Goal: Entertainment & Leisure: Consume media (video, audio)

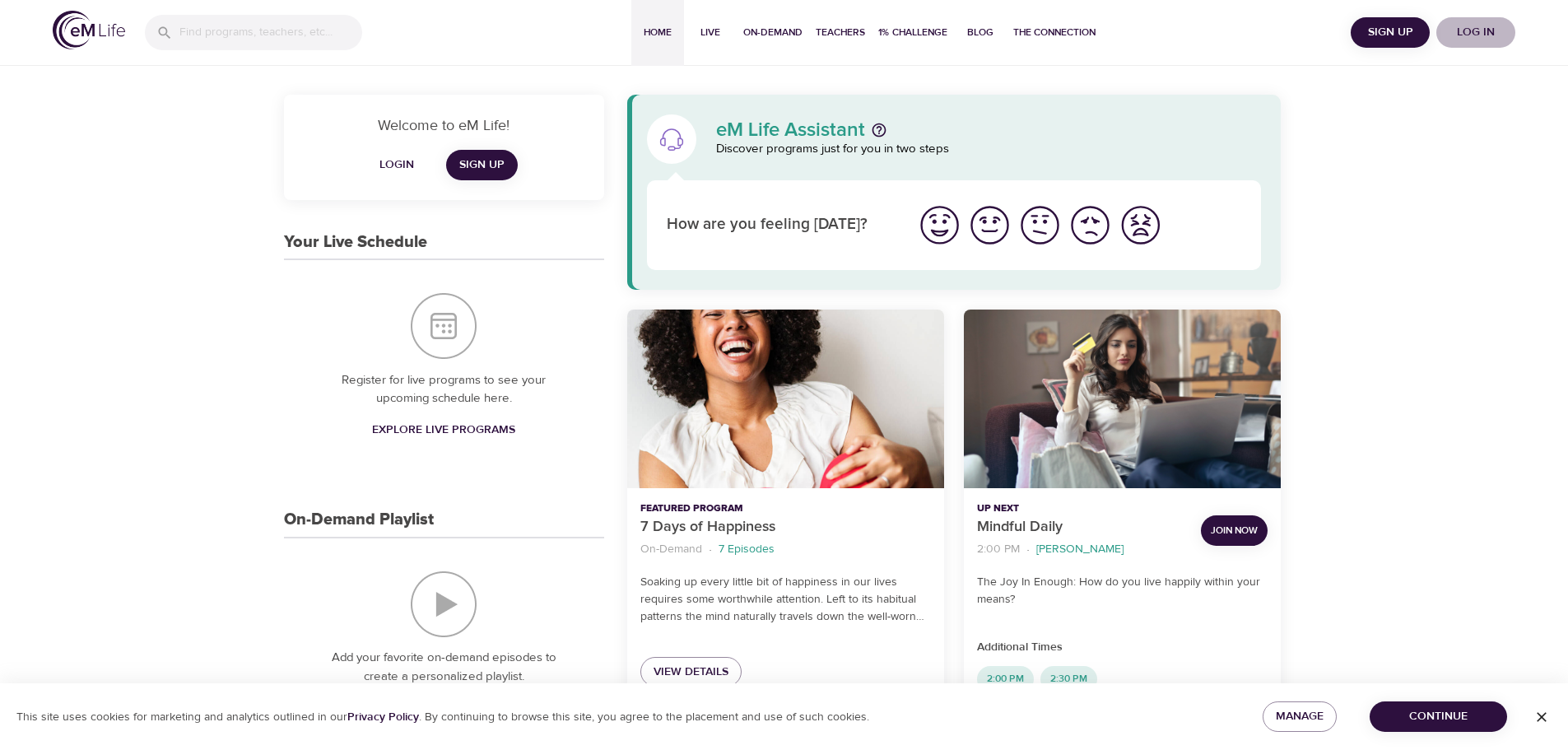
click at [1479, 31] on span "Log in" at bounding box center [1475, 33] width 66 height 21
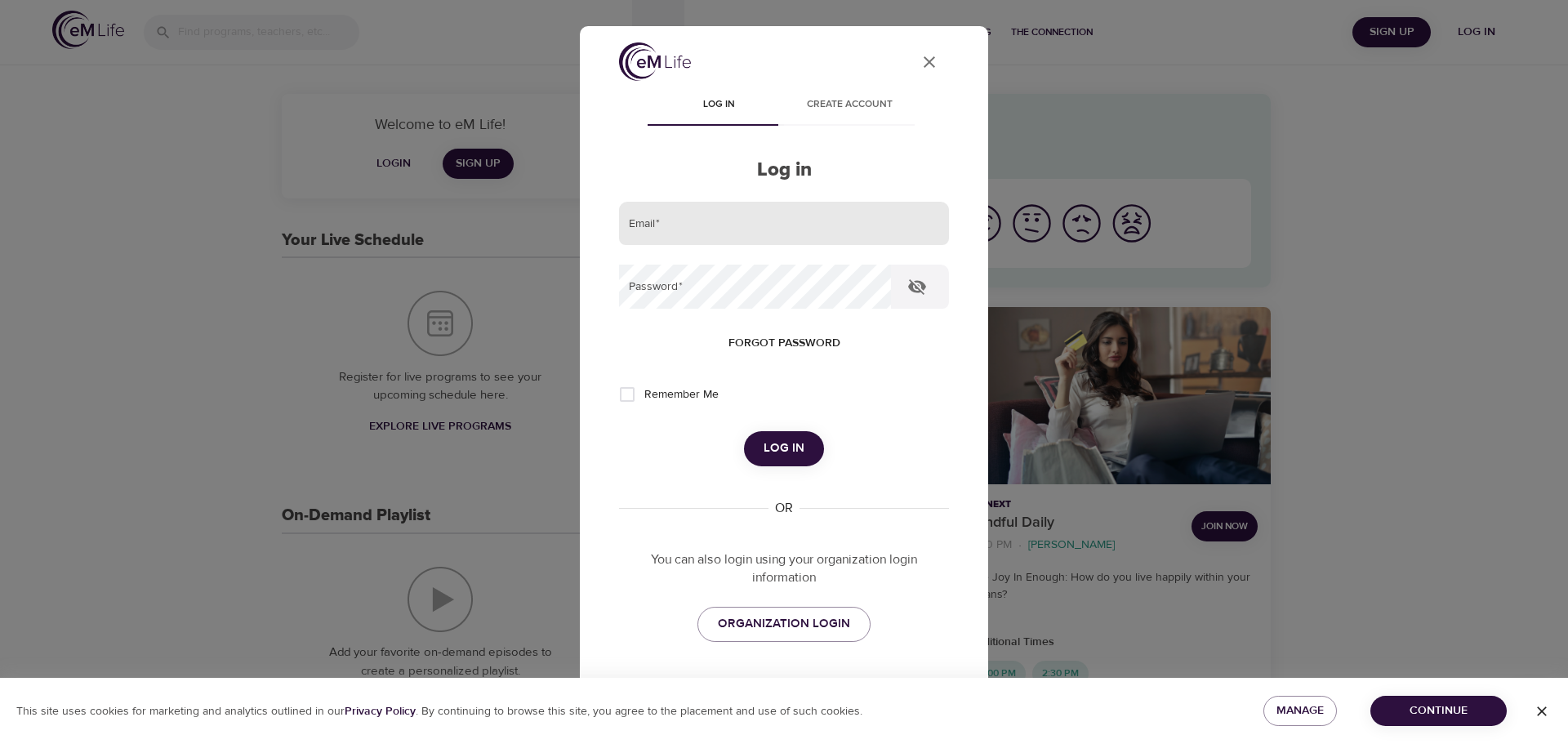
click at [755, 232] on input "email" at bounding box center [784, 224] width 330 height 44
type input "[PERSON_NAME][EMAIL_ADDRESS][DOMAIN_NAME]"
click at [744, 432] on button "Log in" at bounding box center [784, 449] width 80 height 34
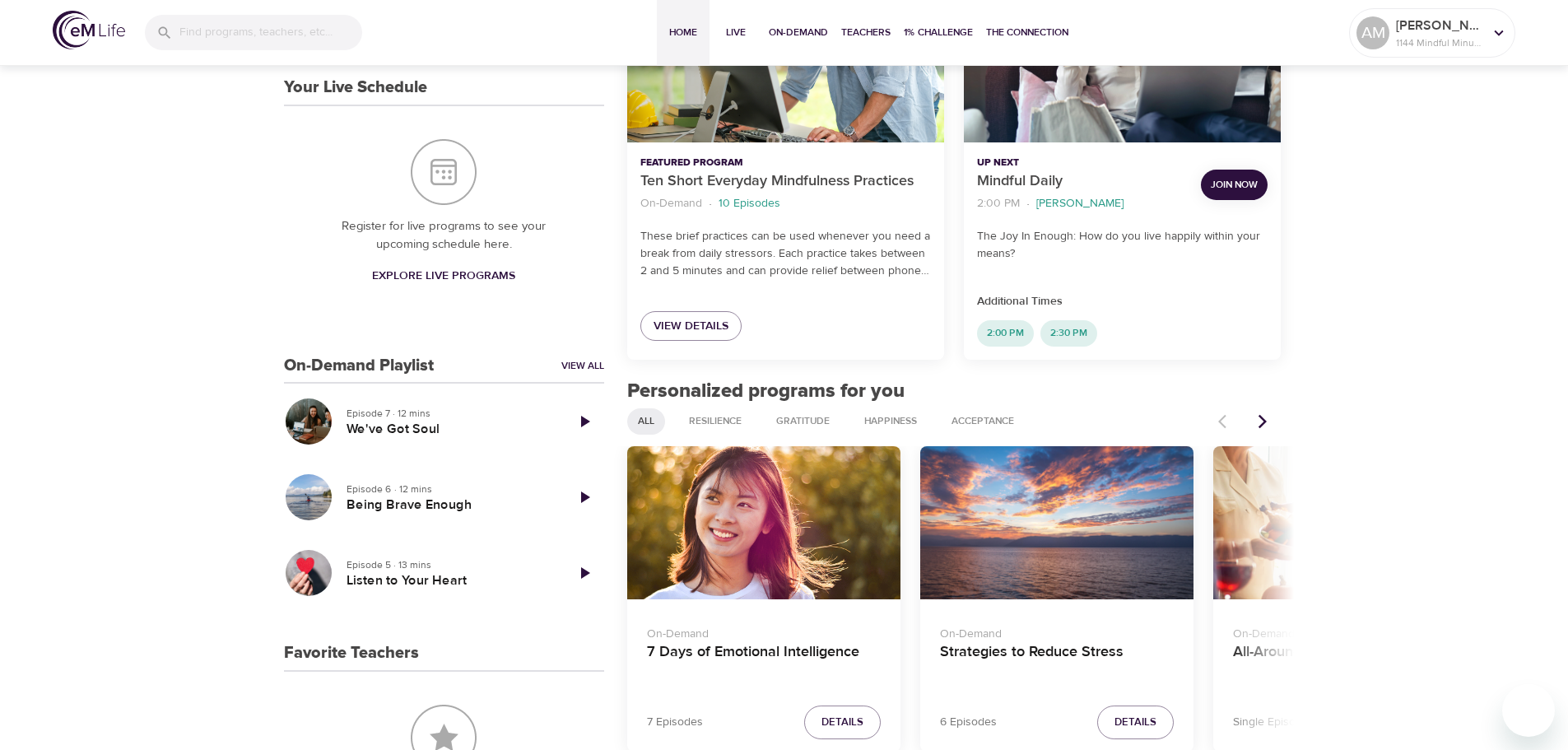
scroll to position [412, 0]
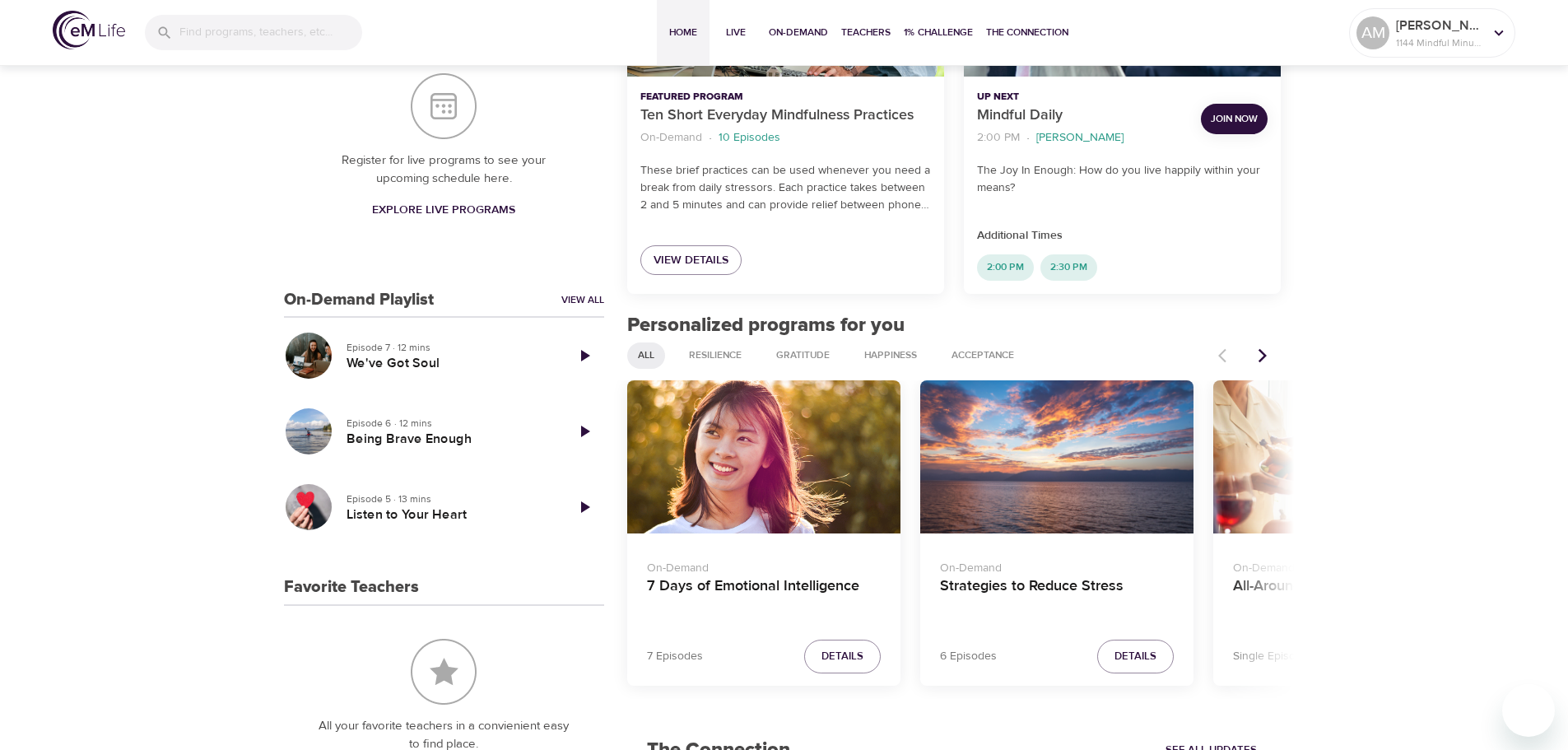
click at [1261, 355] on icon "Next items" at bounding box center [1263, 355] width 16 height 16
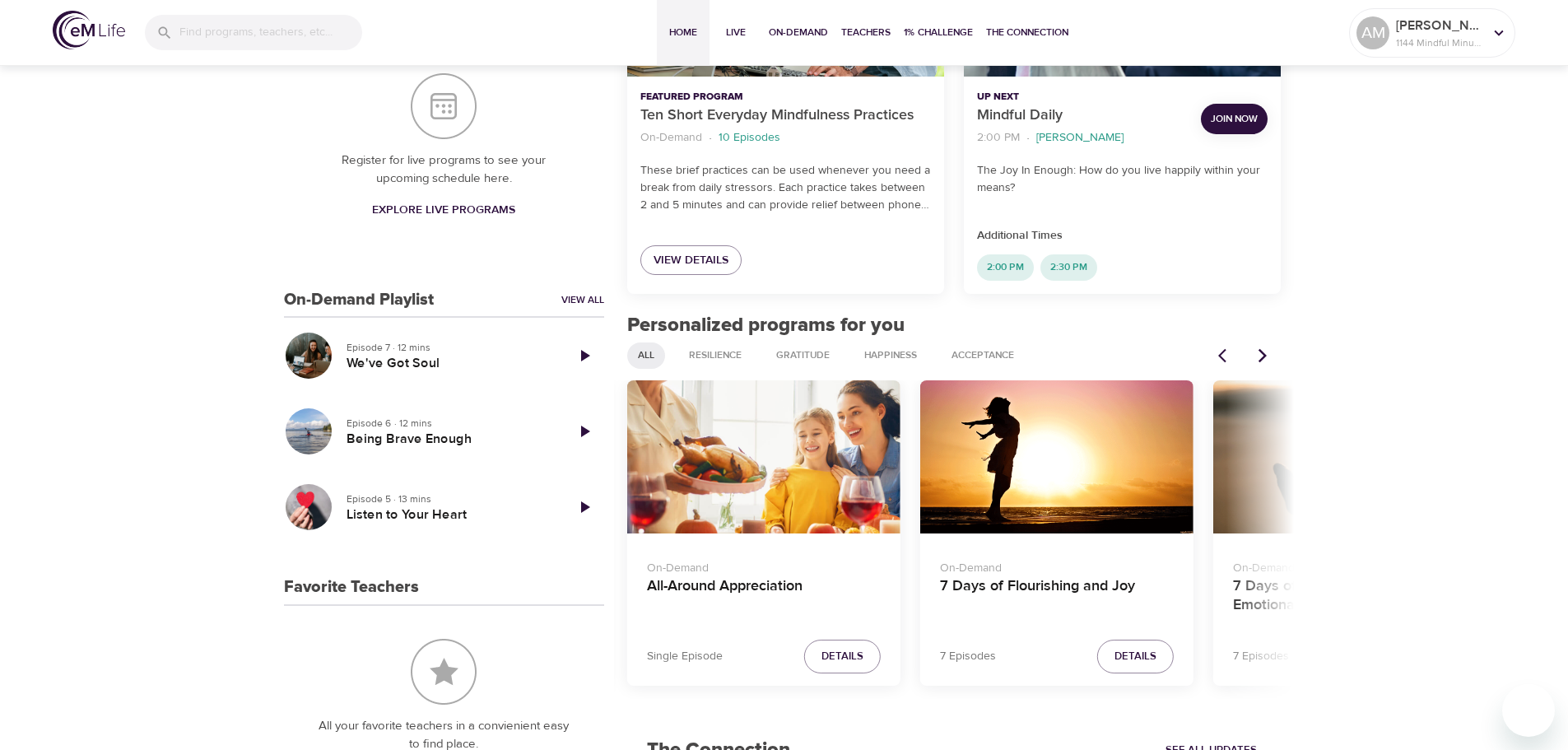
click at [1261, 355] on icon "Next items" at bounding box center [1263, 355] width 16 height 16
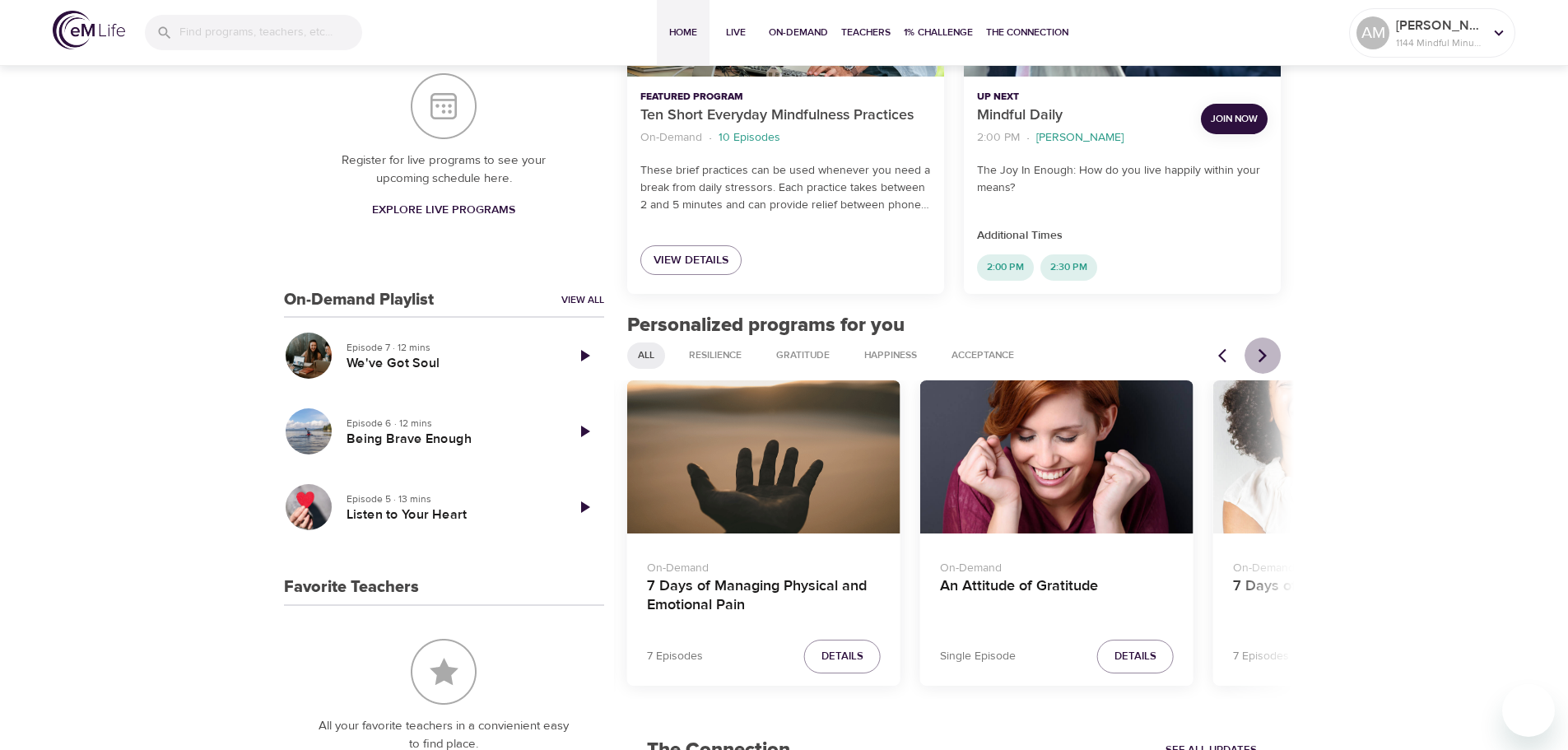
click at [1261, 355] on icon "Next items" at bounding box center [1263, 355] width 16 height 16
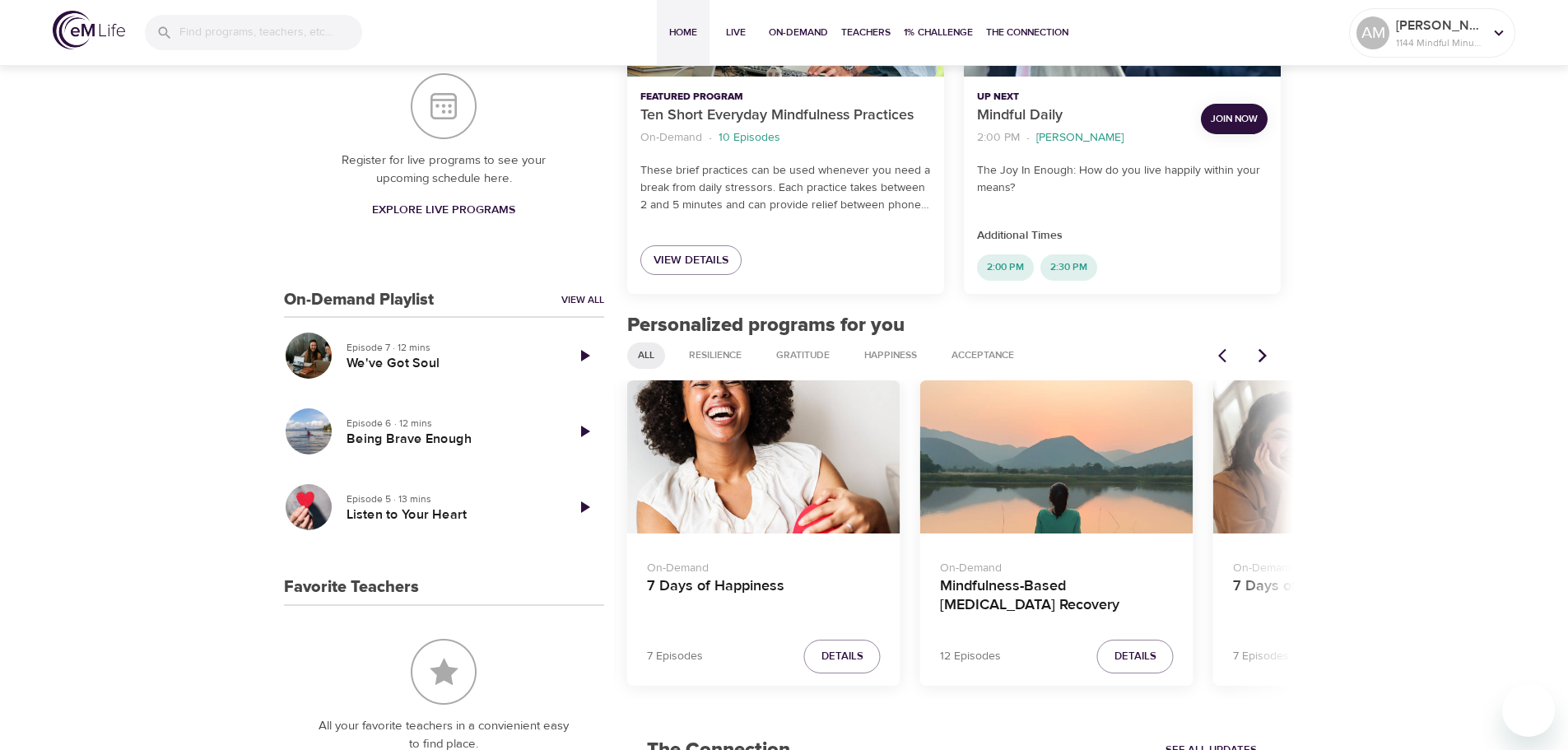
click at [1261, 355] on icon "Next items" at bounding box center [1263, 355] width 16 height 16
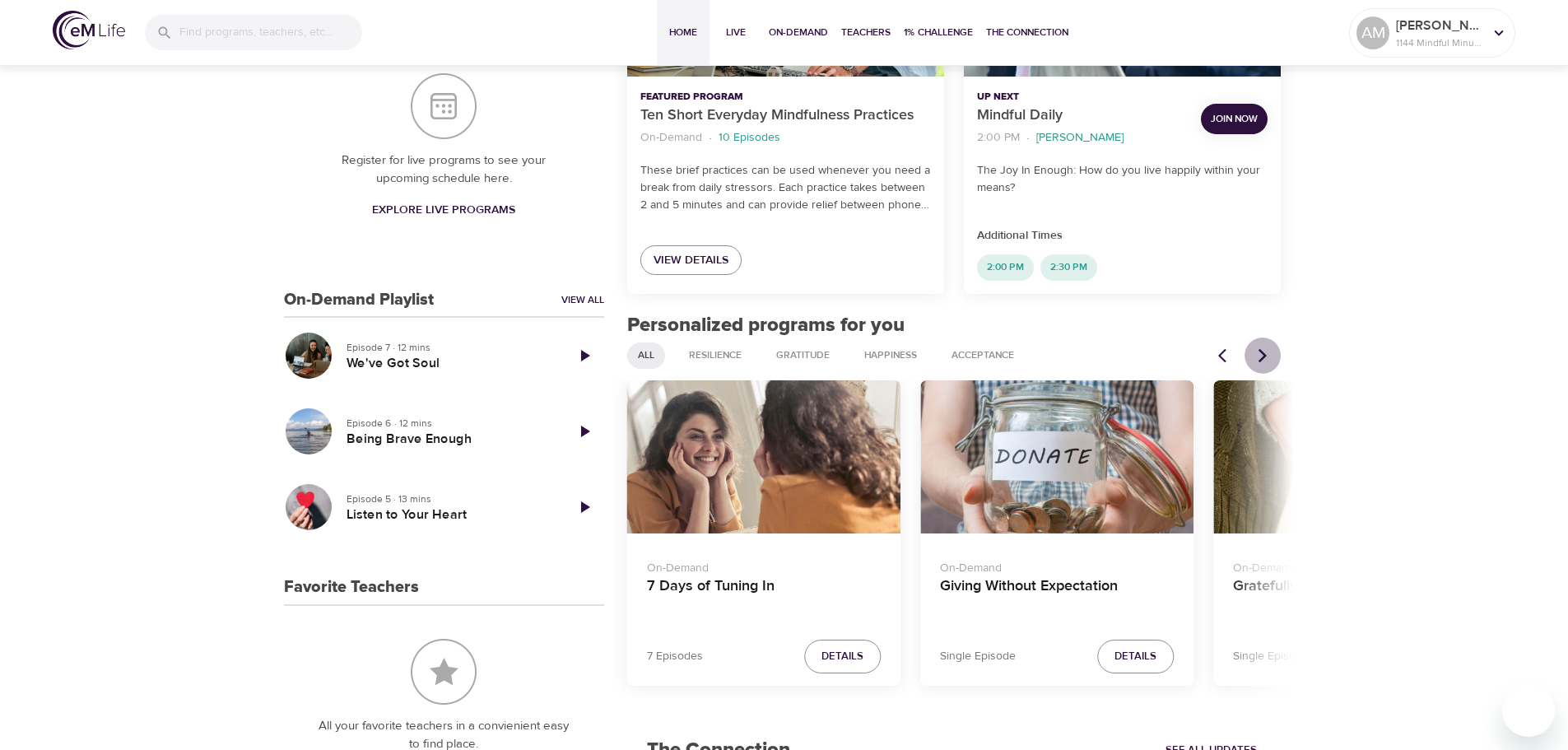
click at [1261, 355] on icon "Next items" at bounding box center [1263, 355] width 16 height 16
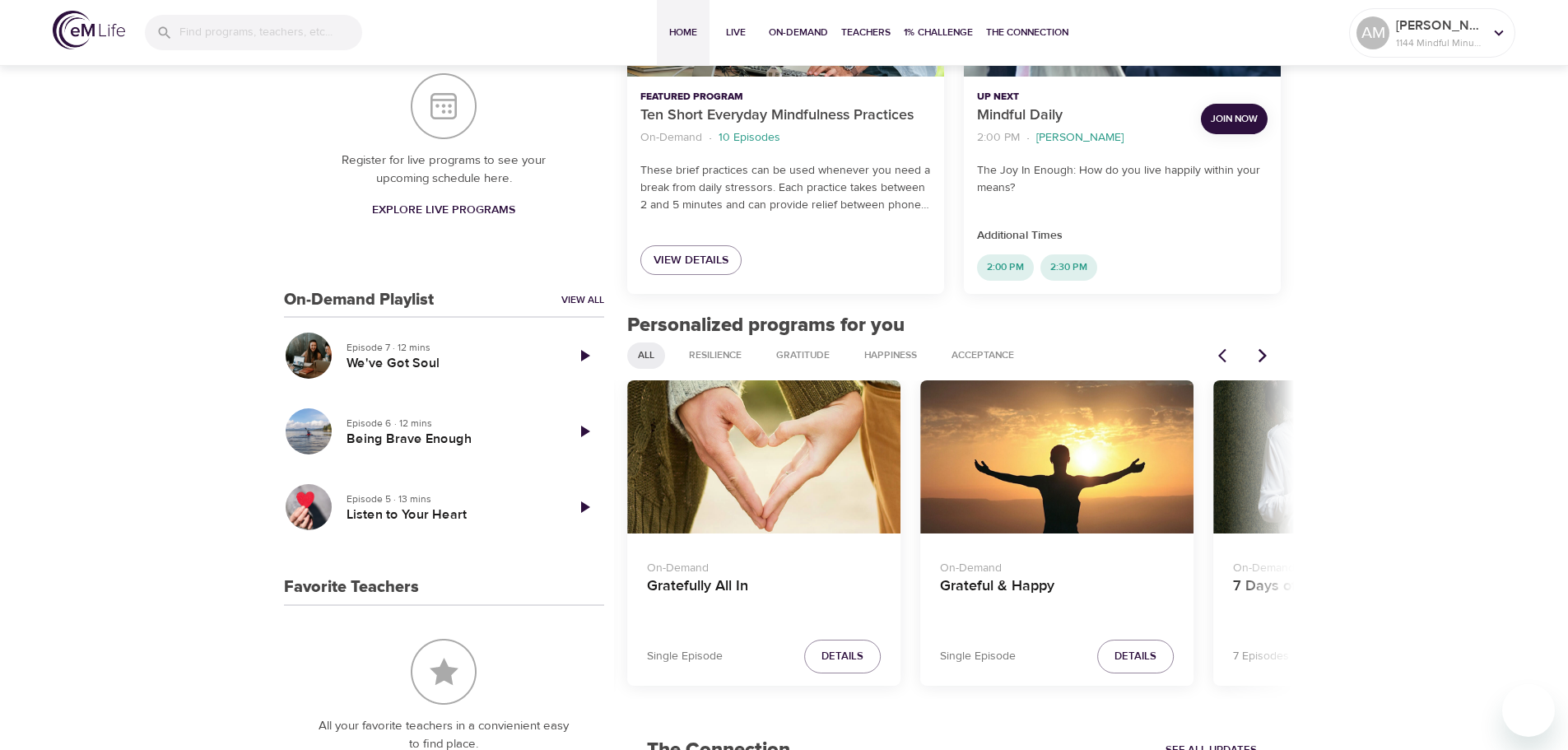
click at [1261, 355] on icon "Next items" at bounding box center [1263, 355] width 16 height 16
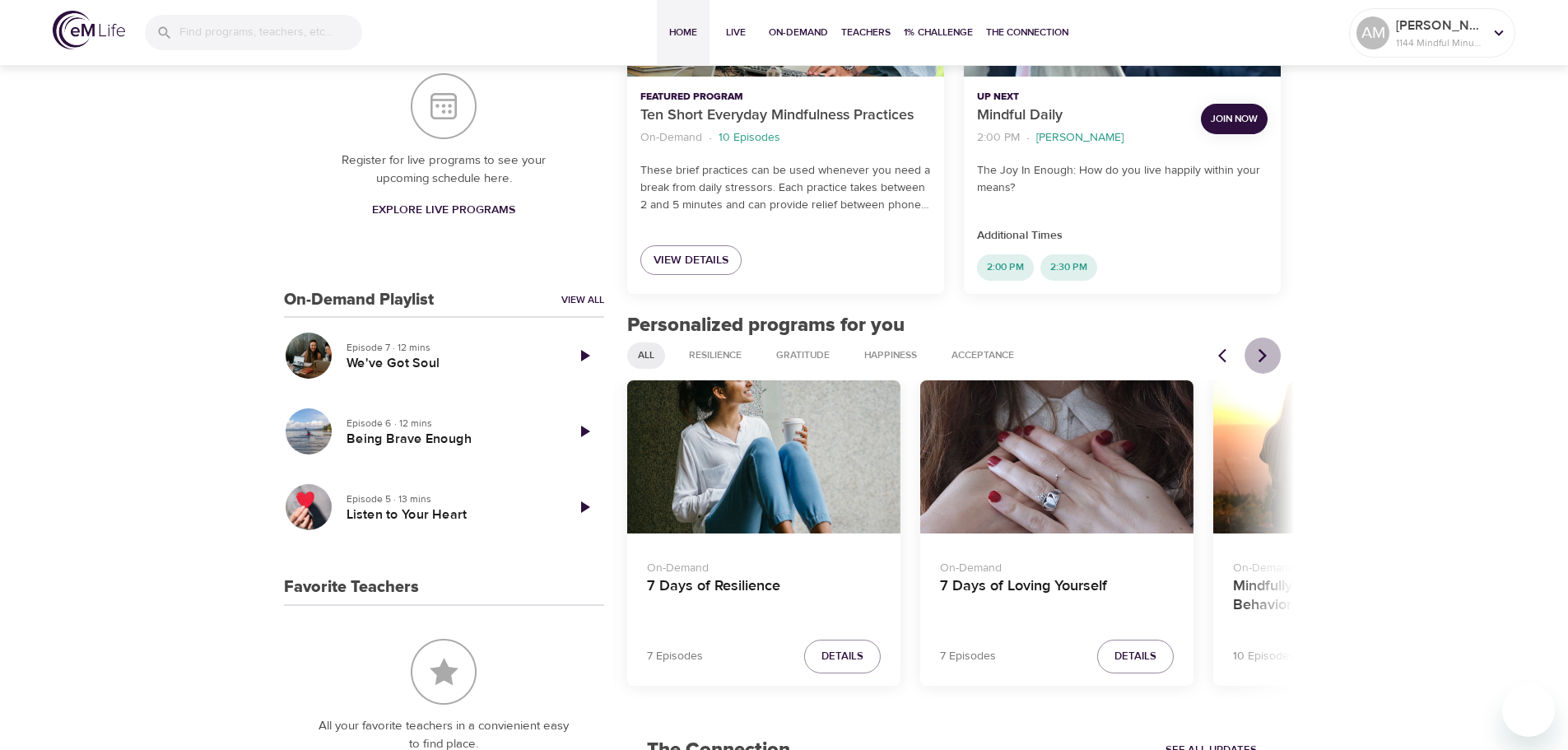
click at [1261, 355] on icon "Next items" at bounding box center [1263, 355] width 16 height 16
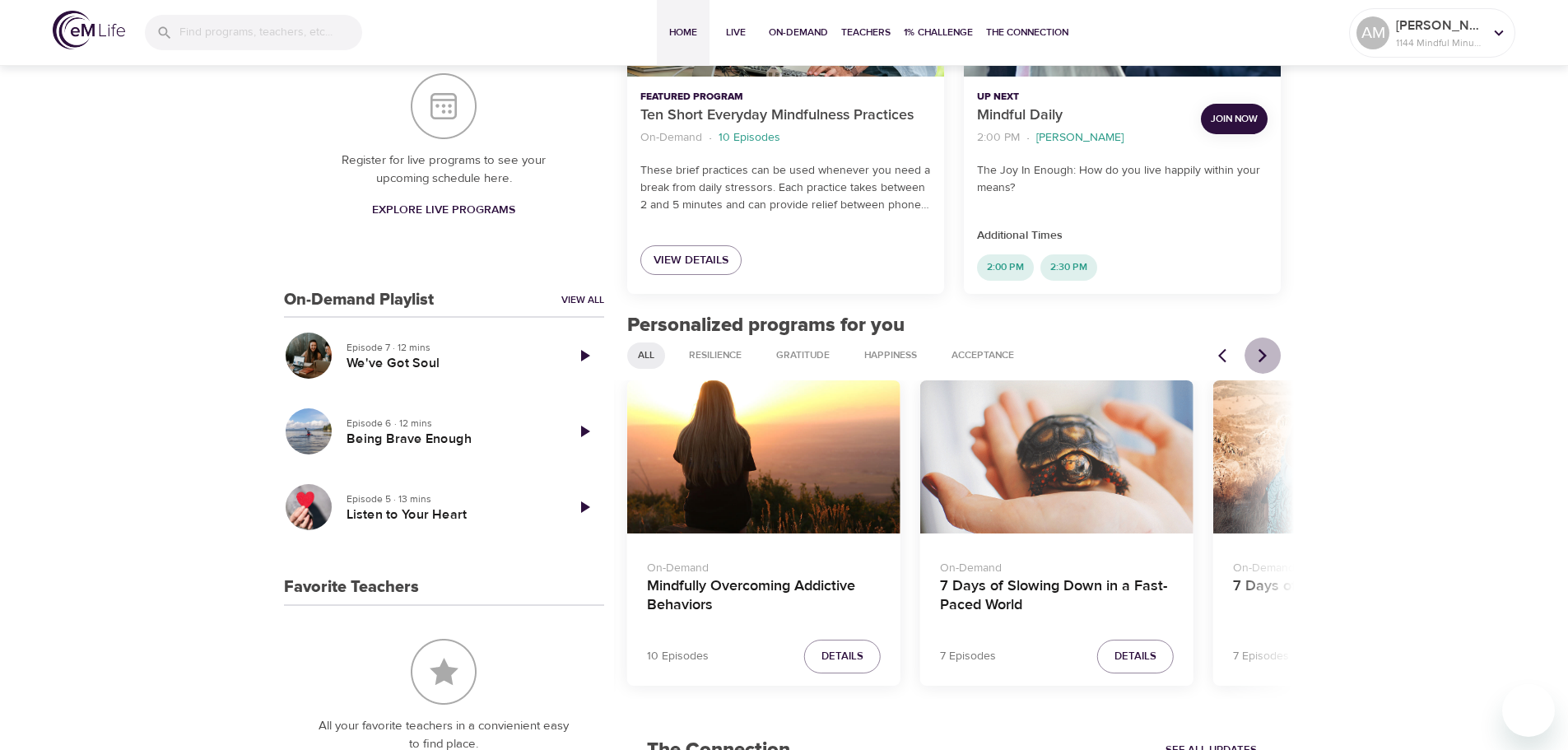
click at [1261, 355] on icon "Next items" at bounding box center [1263, 355] width 16 height 16
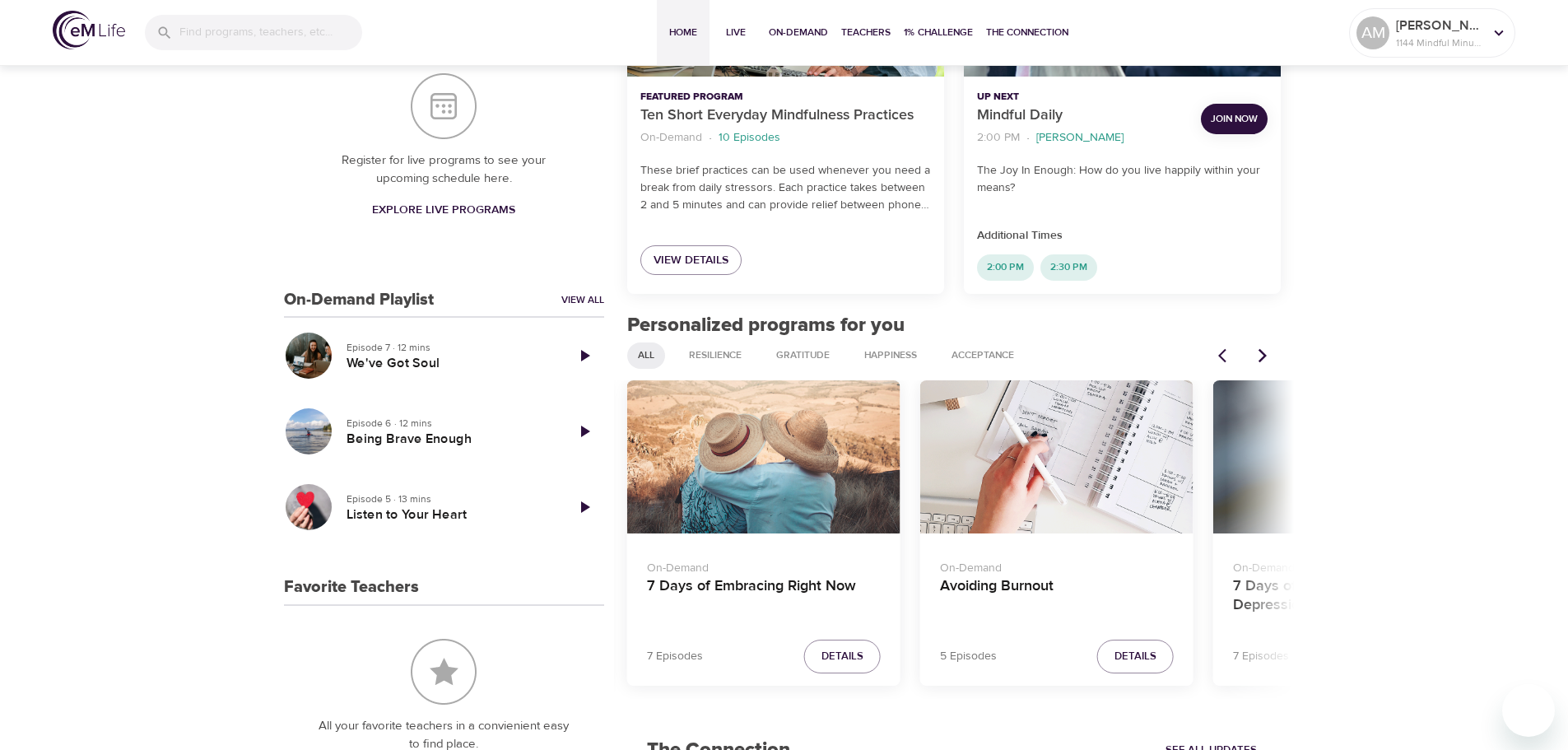
click at [1259, 354] on icon "Next items" at bounding box center [1263, 355] width 16 height 16
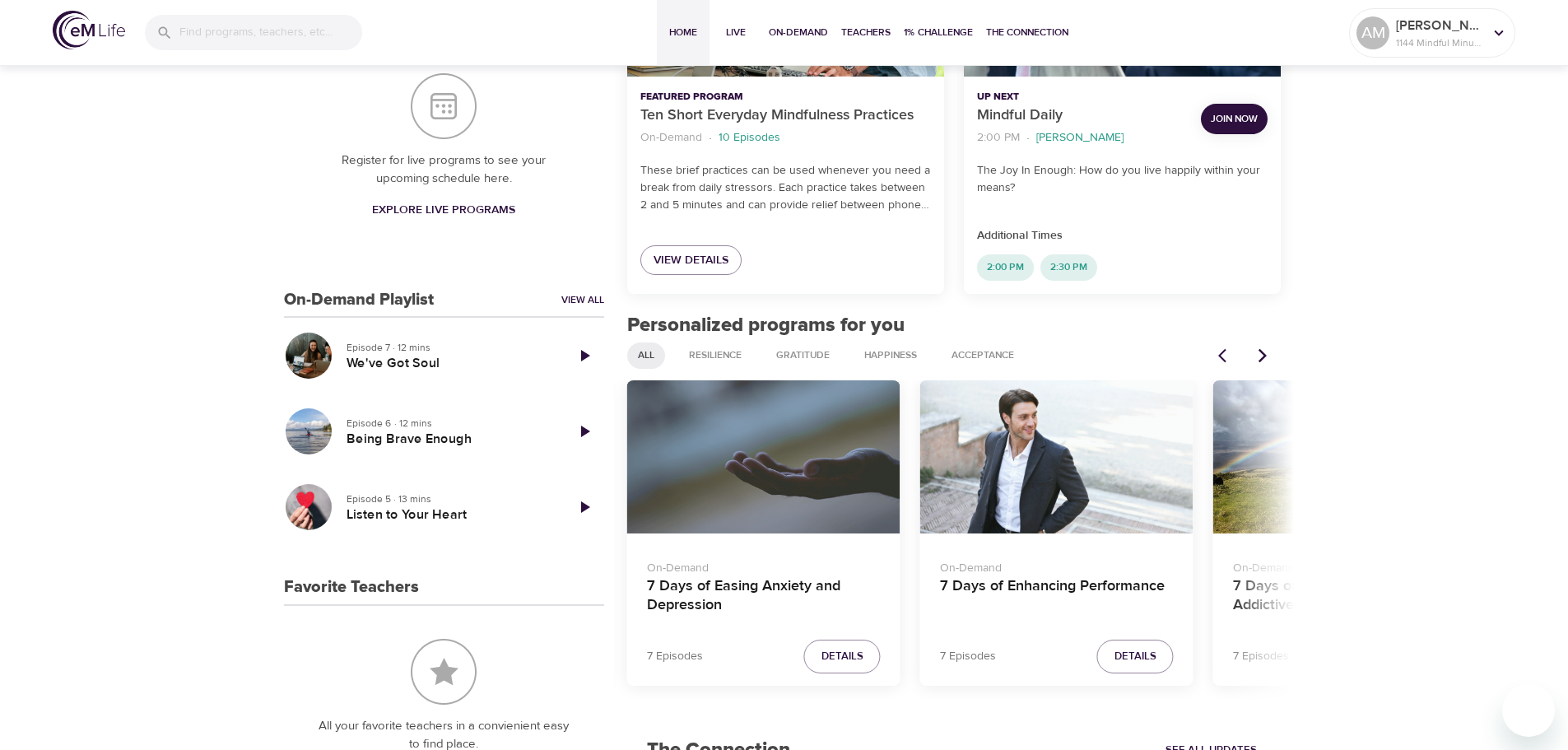
click at [1076, 440] on div "7 Days of Enhancing Performance" at bounding box center [1057, 457] width 274 height 154
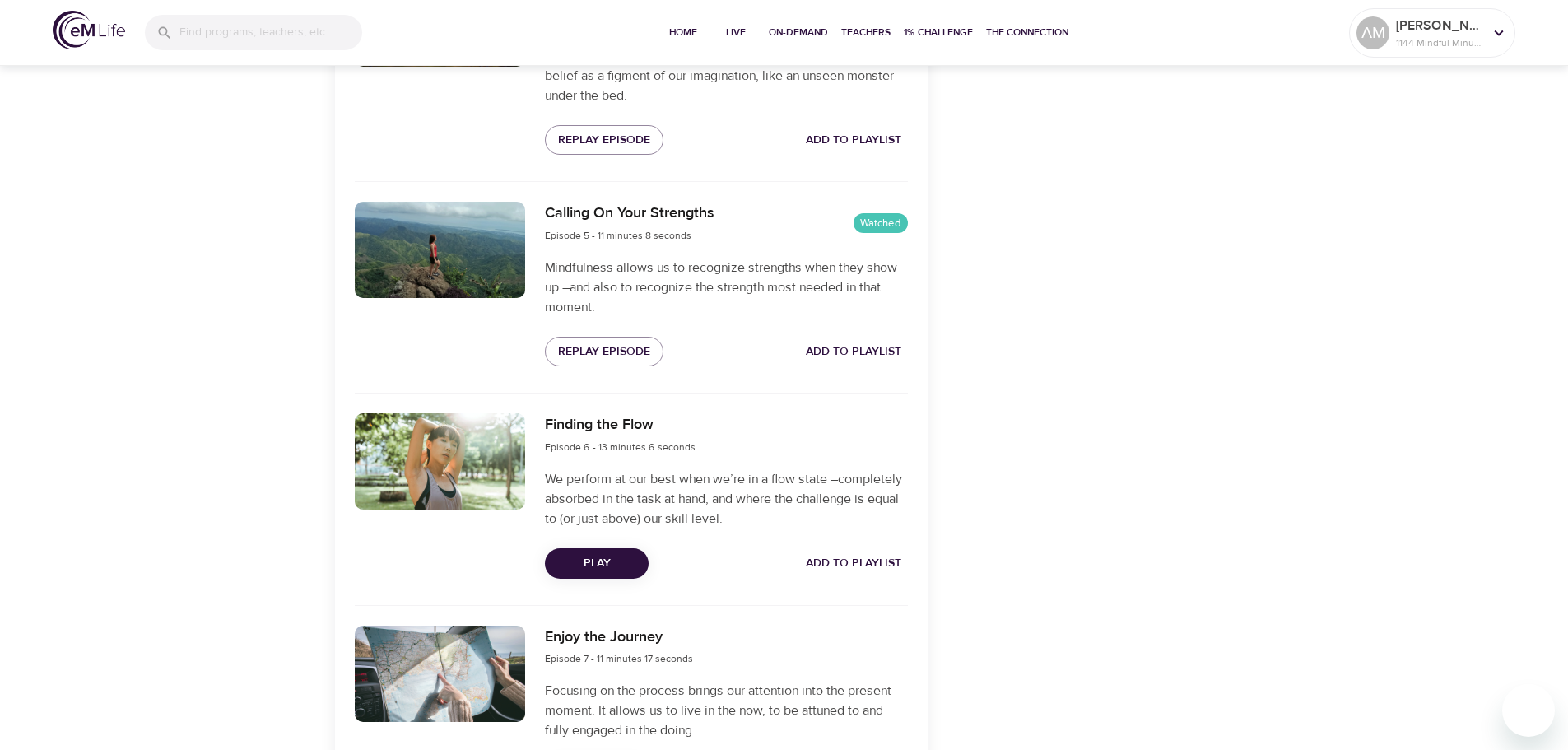
scroll to position [1400, 0]
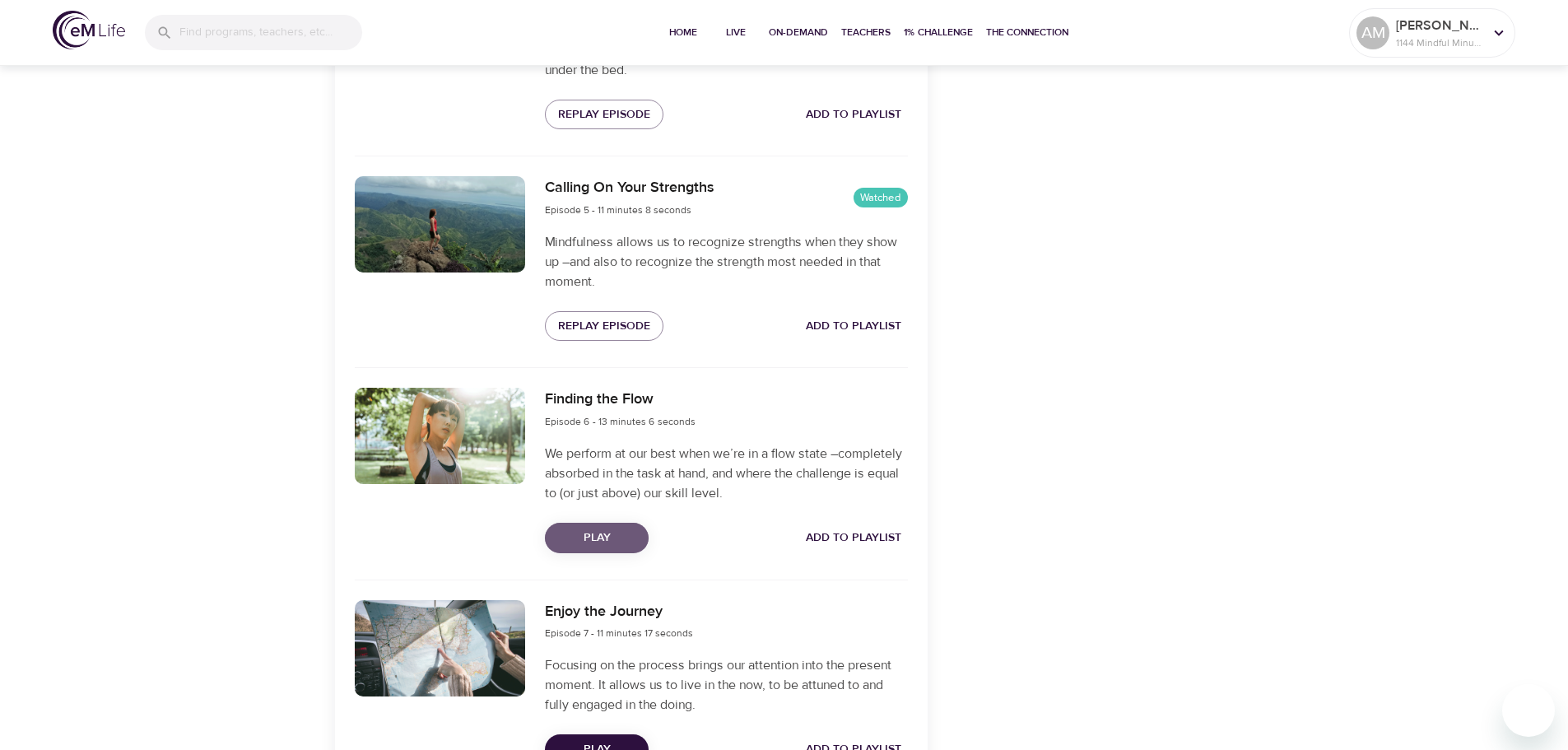
click at [589, 536] on span "Play" at bounding box center [597, 538] width 77 height 21
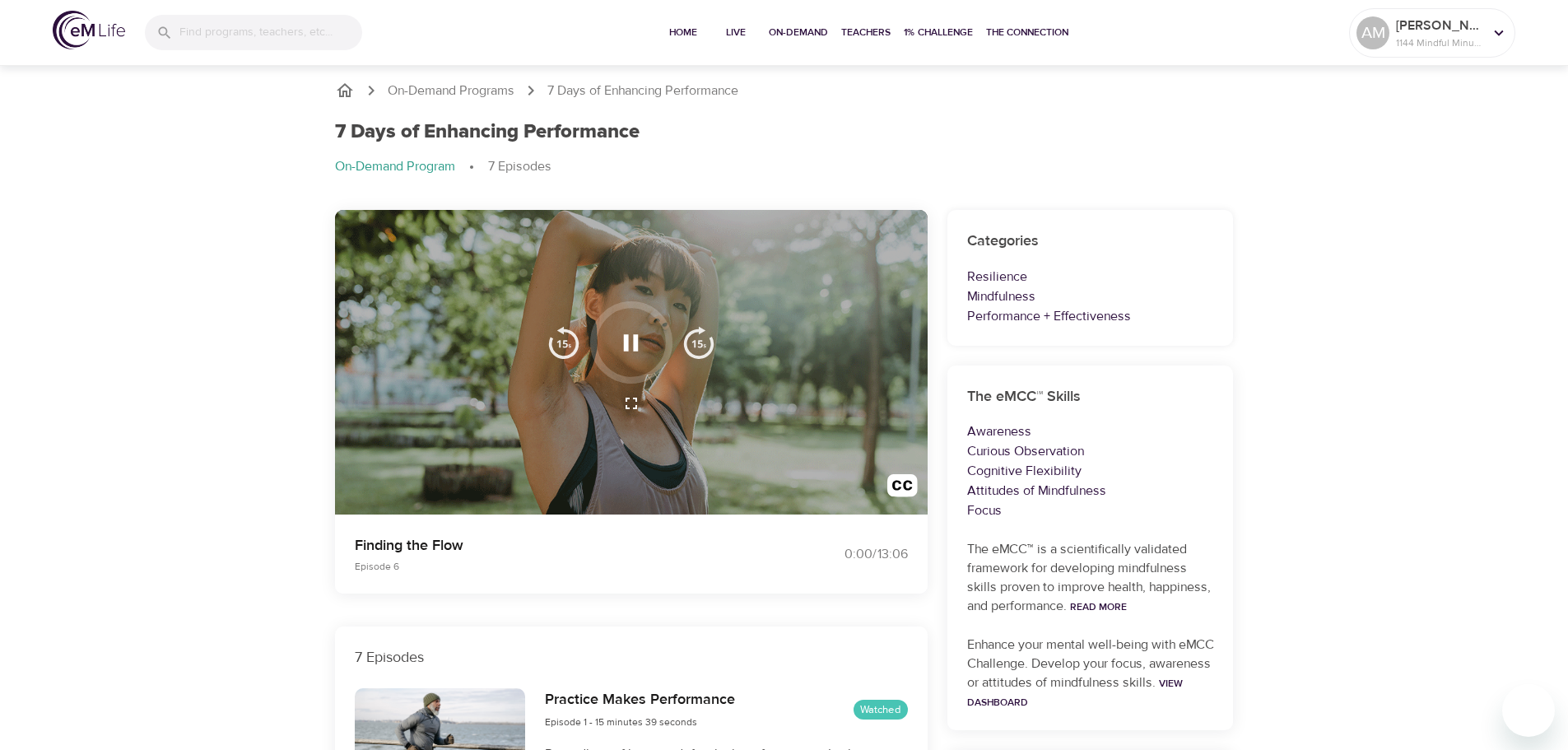
scroll to position [0, 0]
